Goal: Find specific page/section: Find specific page/section

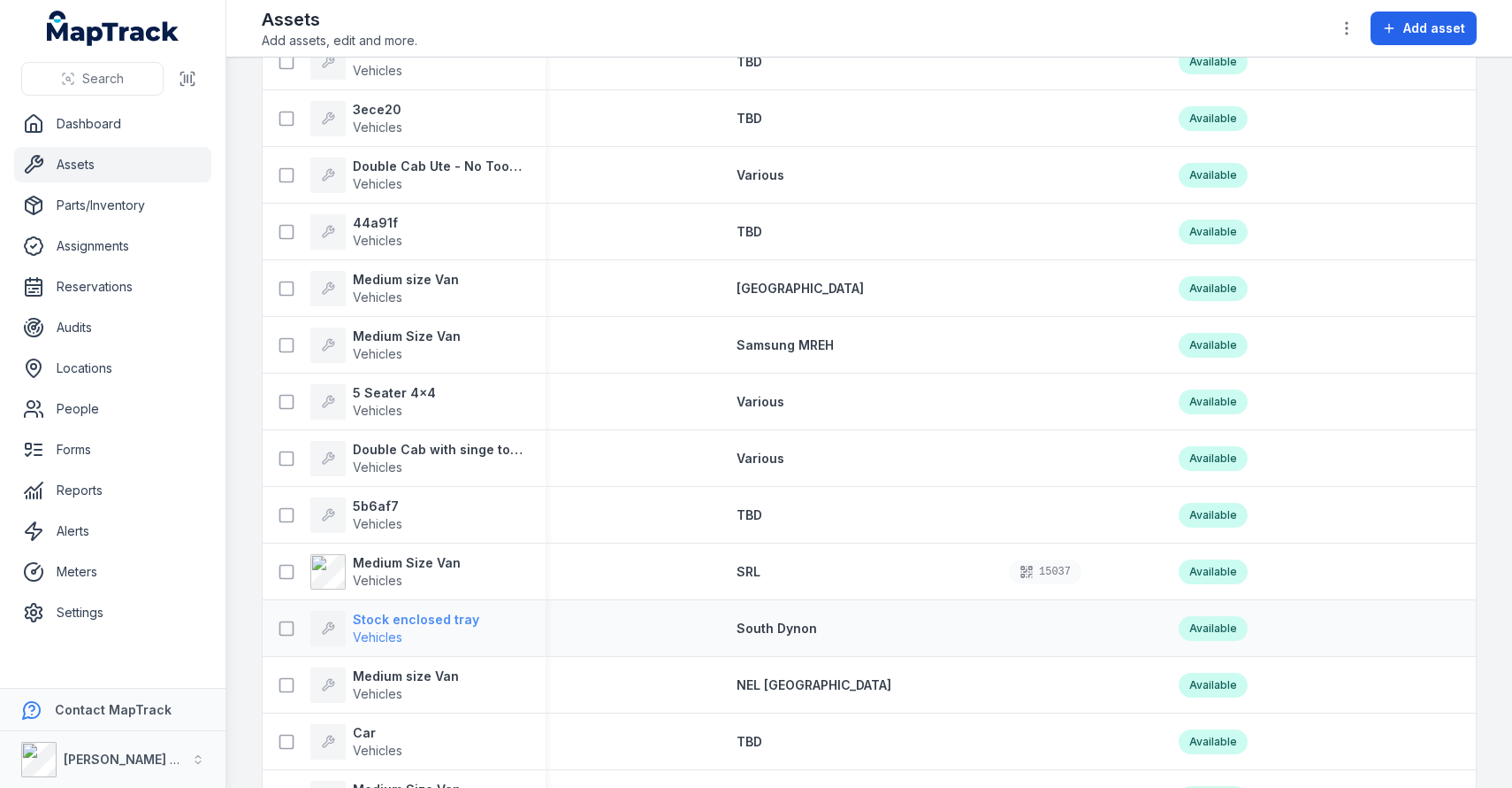
scroll to position [565, 0]
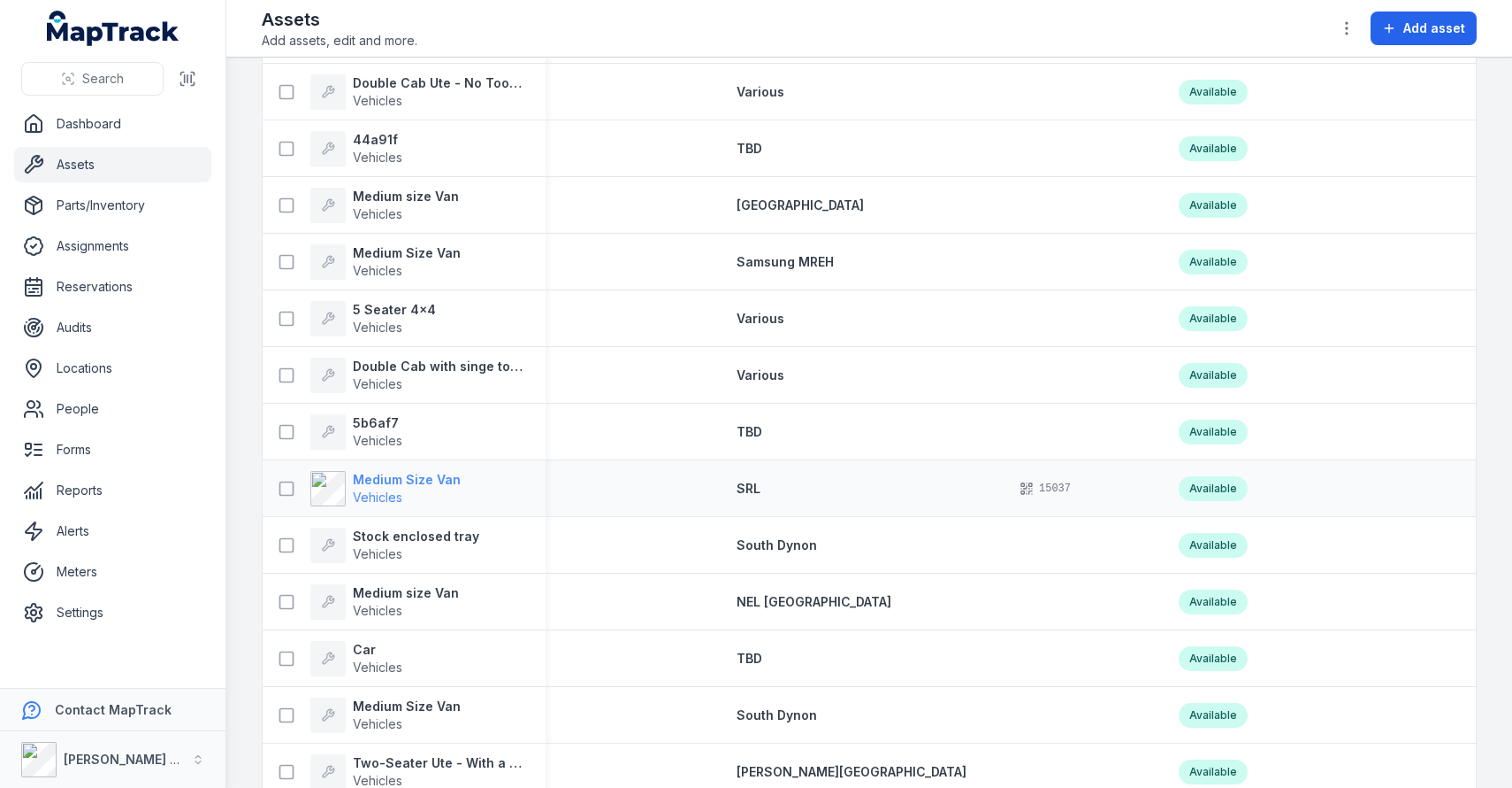
click at [379, 479] on strong "Medium Size Van" at bounding box center [407, 480] width 108 height 18
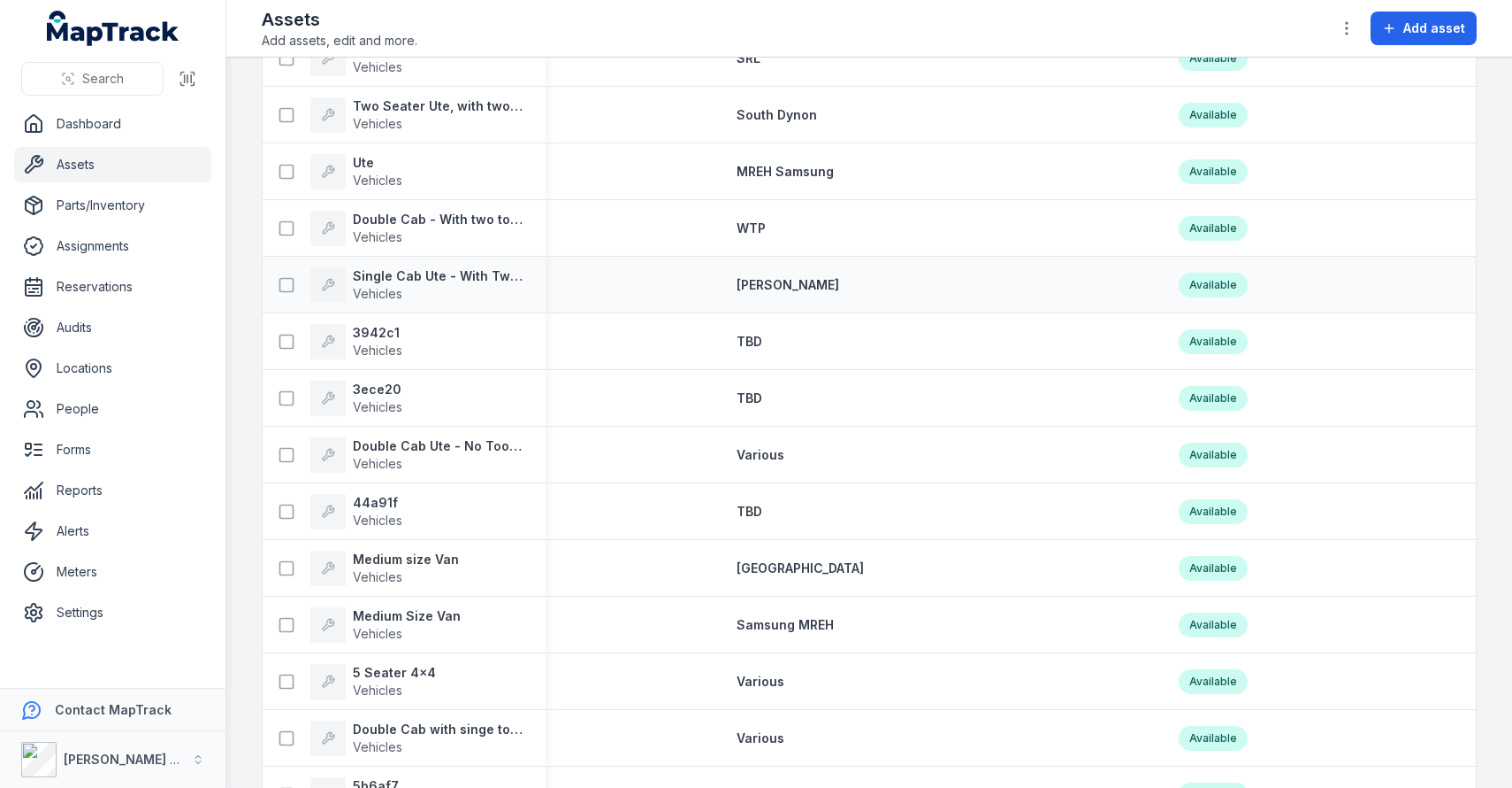
scroll to position [242, 0]
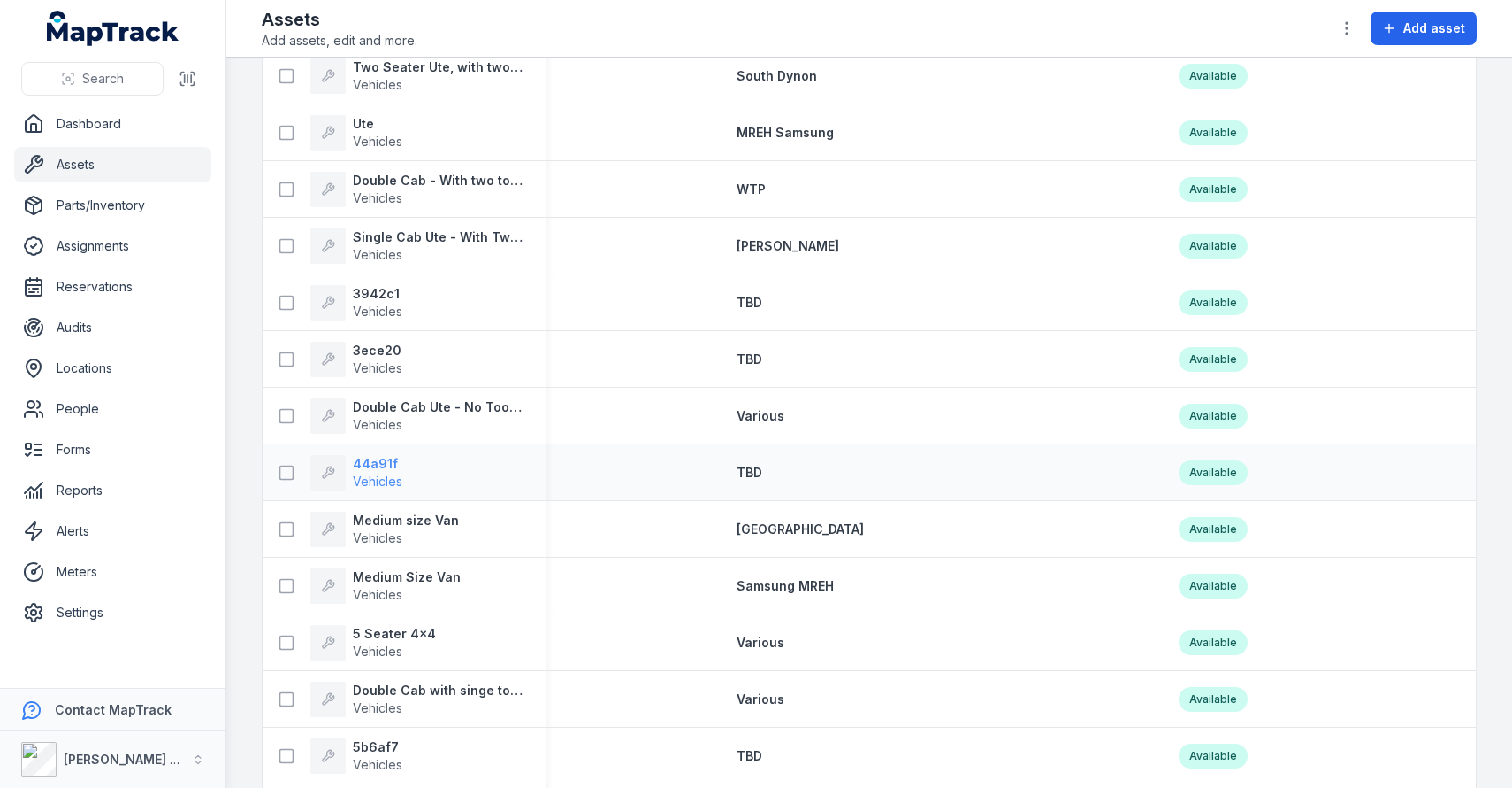
click at [383, 469] on strong "44a91f" at bounding box center [378, 464] width 50 height 18
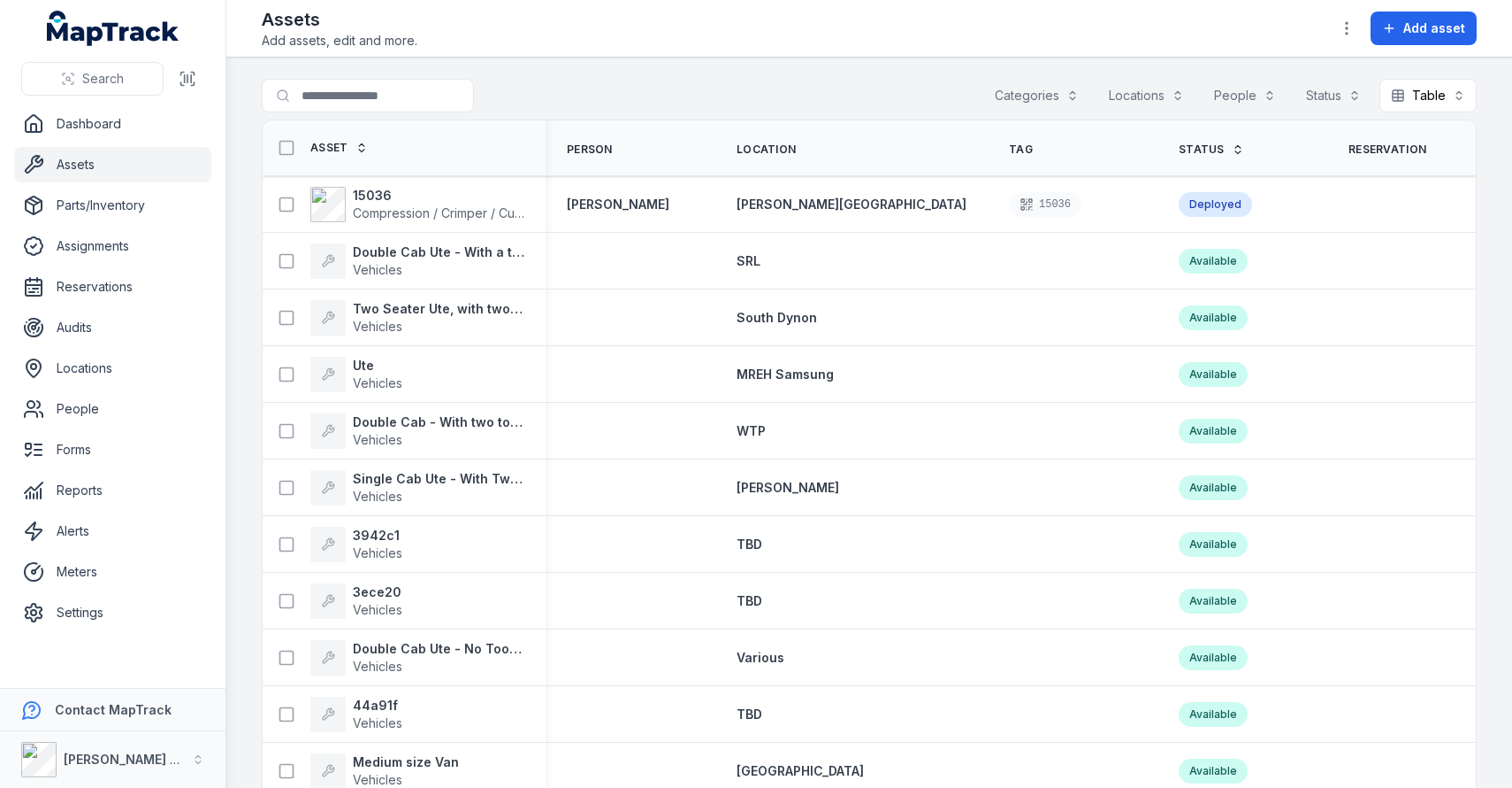
click at [597, 83] on div "Search for assets Categories Locations People Status Table *****" at bounding box center [870, 98] width 1216 height 41
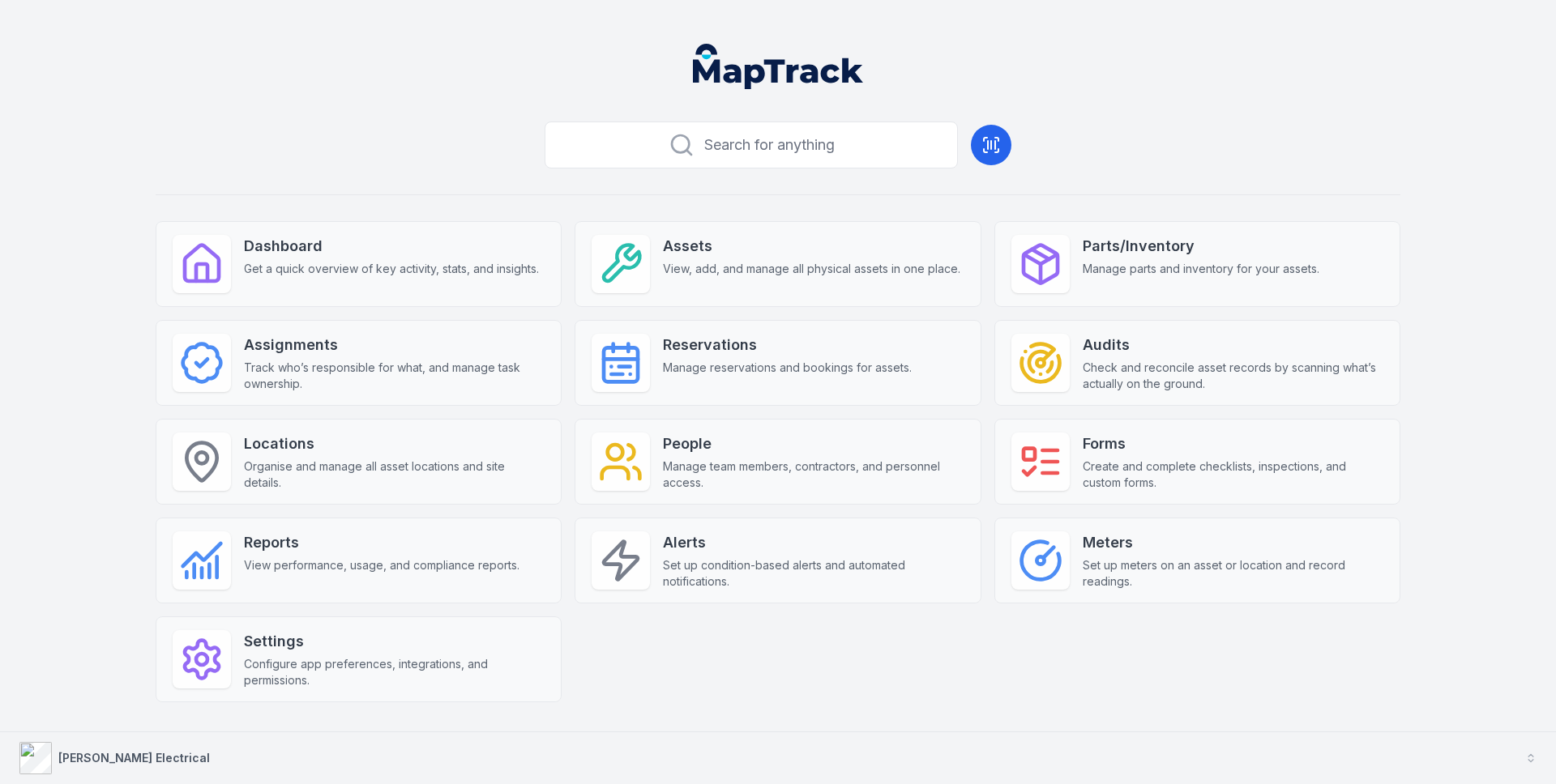
click at [281, 754] on button "[PERSON_NAME] Electrical" at bounding box center [778, 758] width 1556 height 52
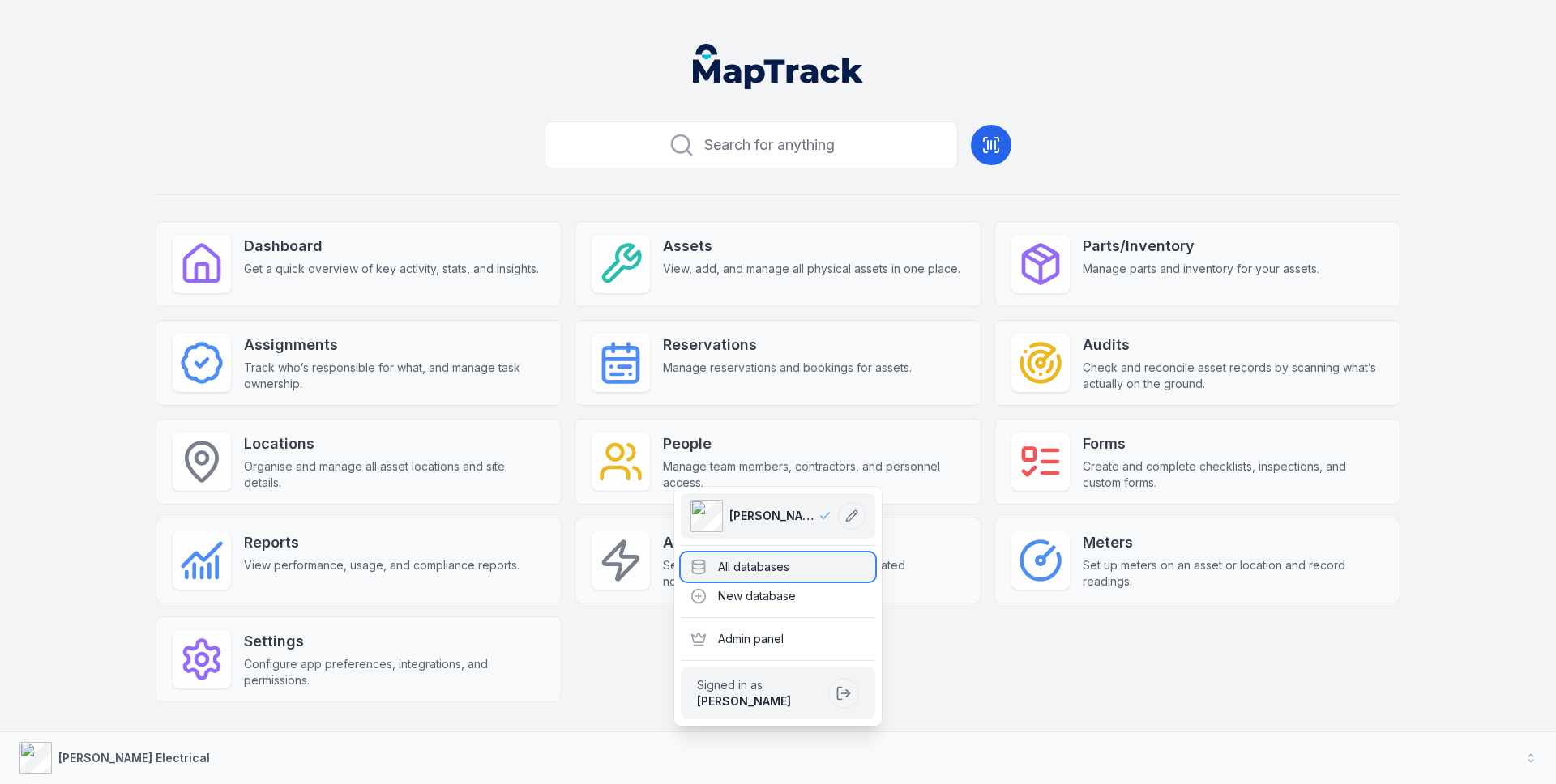
click at [805, 579] on div "All databases" at bounding box center [778, 566] width 195 height 29
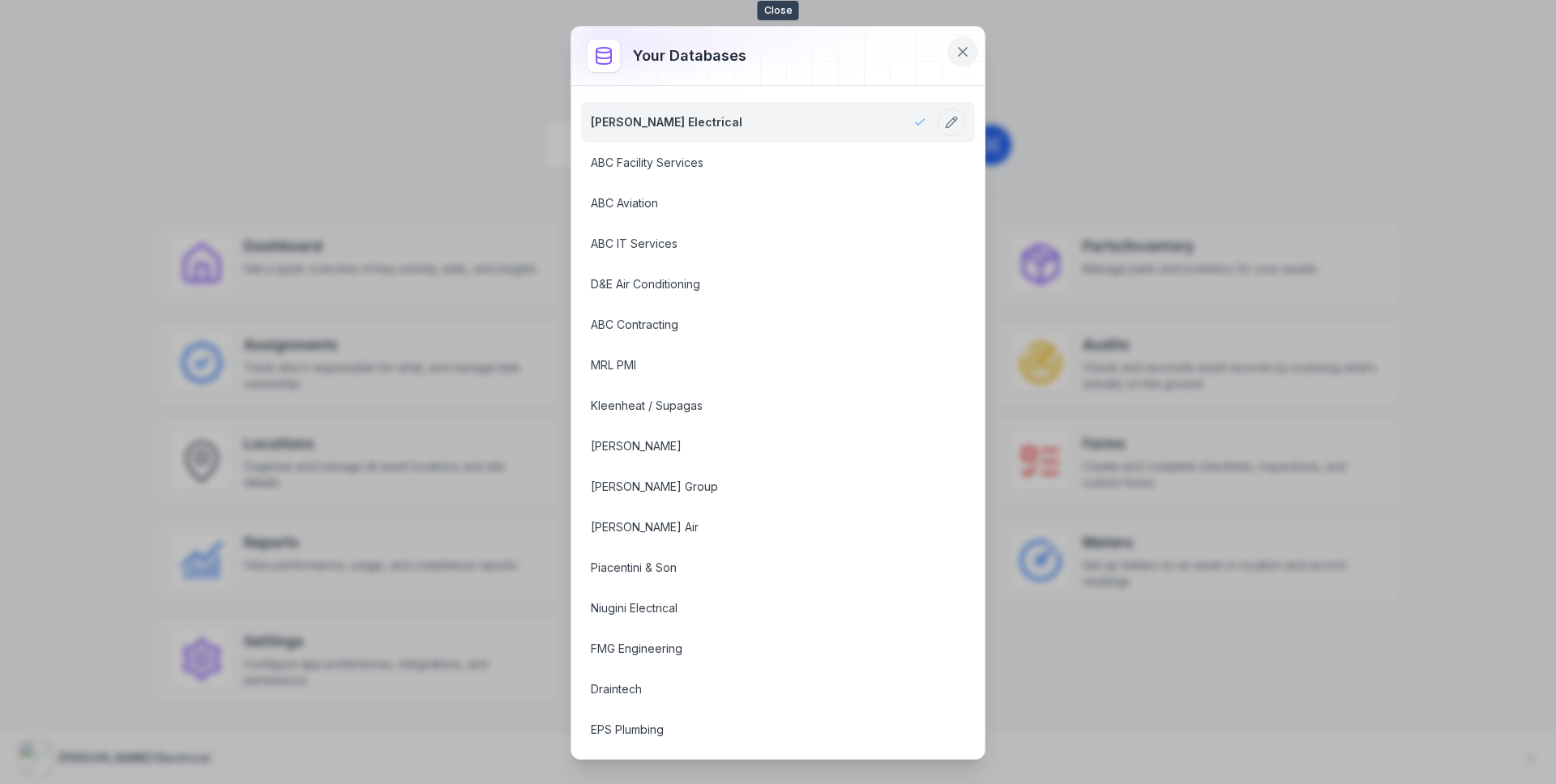
click at [958, 55] on icon at bounding box center [962, 52] width 8 height 8
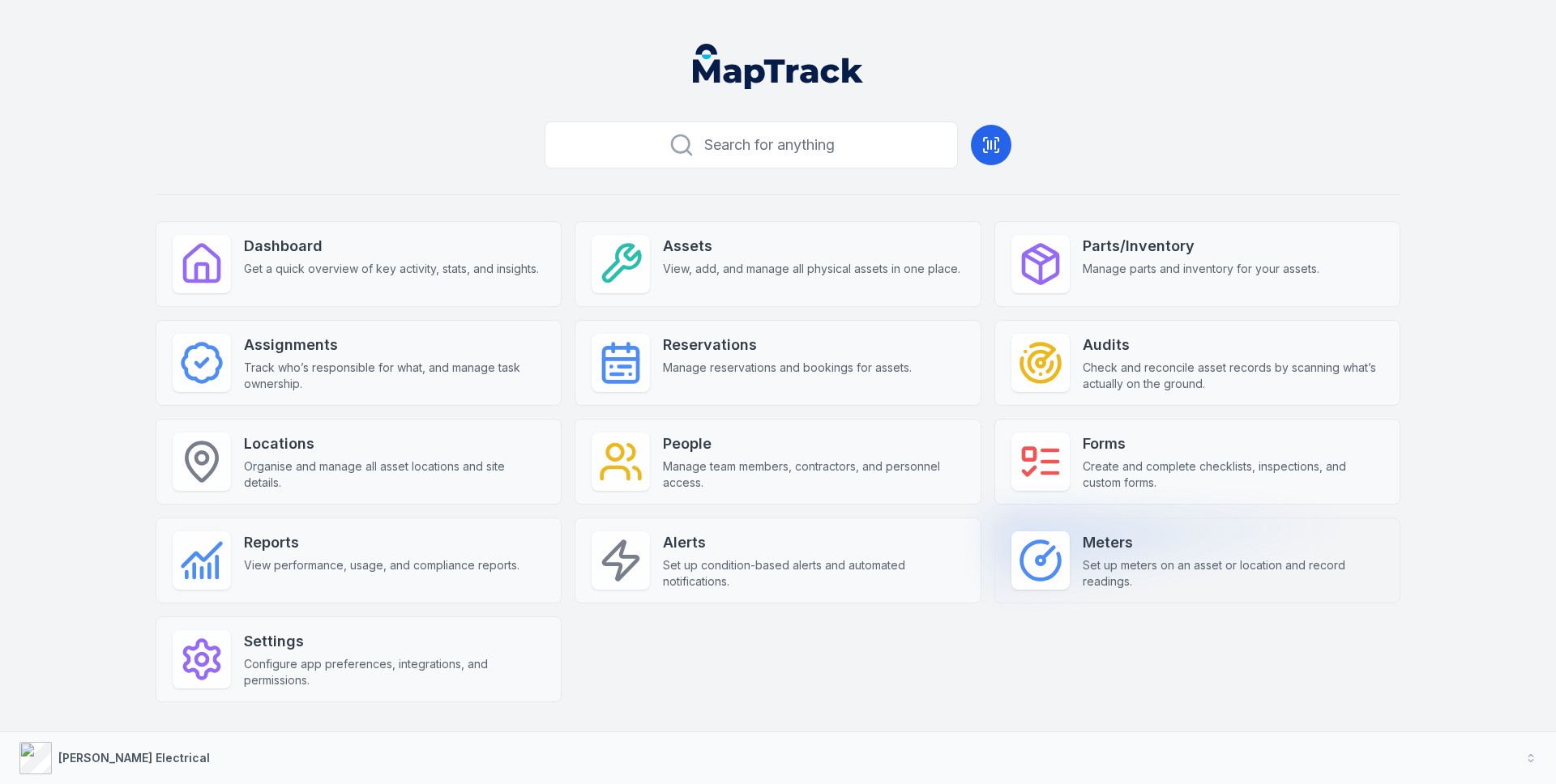
click at [1109, 603] on div "Dashboard Get a quick overview of key activity, stats, and insights. Assets Vie…" at bounding box center [778, 461] width 1245 height 481
click at [1116, 579] on span "Set up meters on an asset or location and record readings." at bounding box center [1232, 573] width 300 height 32
